Goal: Check status: Check status

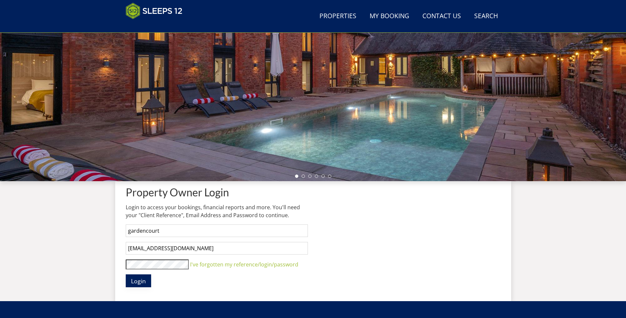
click at [145, 284] on span "Login" at bounding box center [138, 281] width 15 height 8
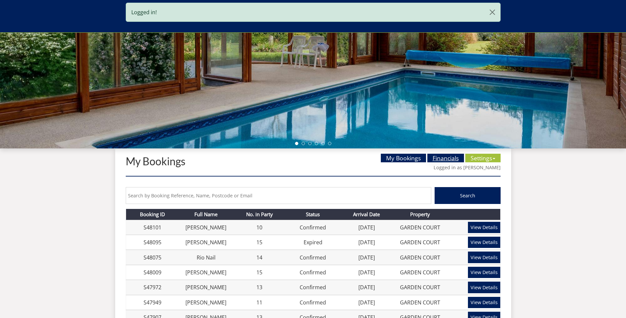
click at [437, 158] on link "Financials" at bounding box center [446, 158] width 37 height 9
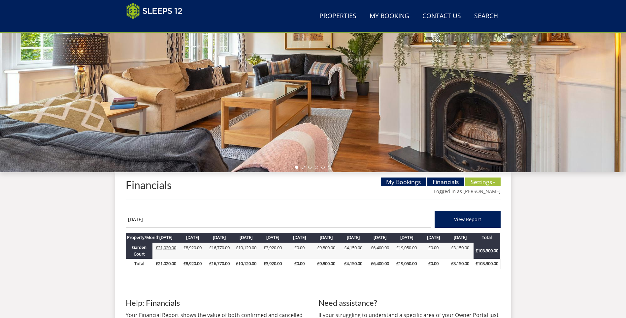
click at [162, 247] on link "£21,020.00" at bounding box center [166, 247] width 20 height 6
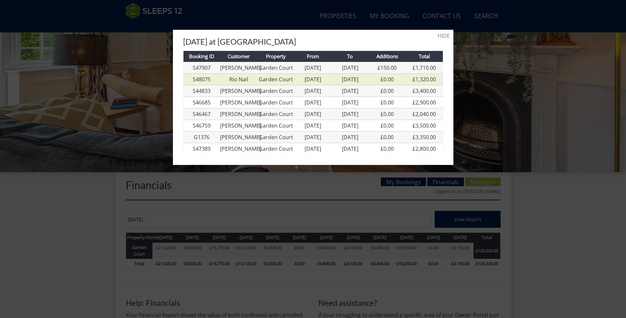
click at [235, 80] on link "Rio Nail" at bounding box center [238, 79] width 19 height 7
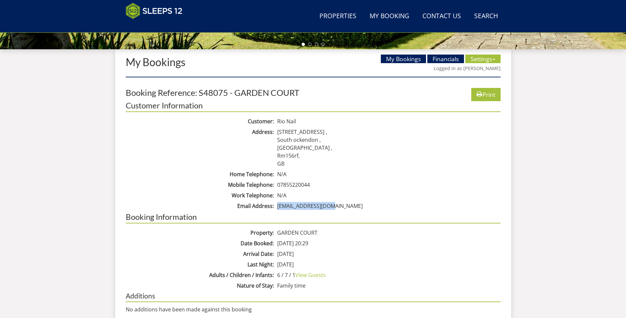
drag, startPoint x: 330, startPoint y: 206, endPoint x: 274, endPoint y: 203, distance: 56.2
click at [274, 117] on dl "Customer Rio Nail Address [STREET_ADDRESS] Home Telephone N/A Mobile Telephone …" at bounding box center [313, 117] width 375 height 0
